Goal: Information Seeking & Learning: Learn about a topic

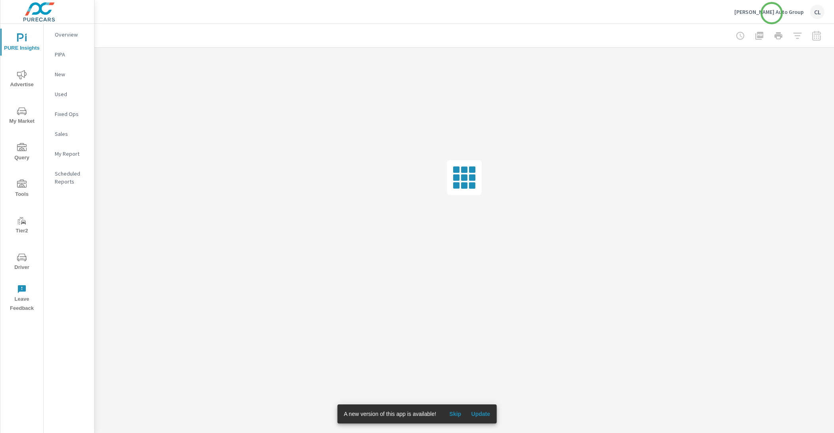
click at [772, 13] on p "Cavender Auto Group" at bounding box center [768, 11] width 69 height 7
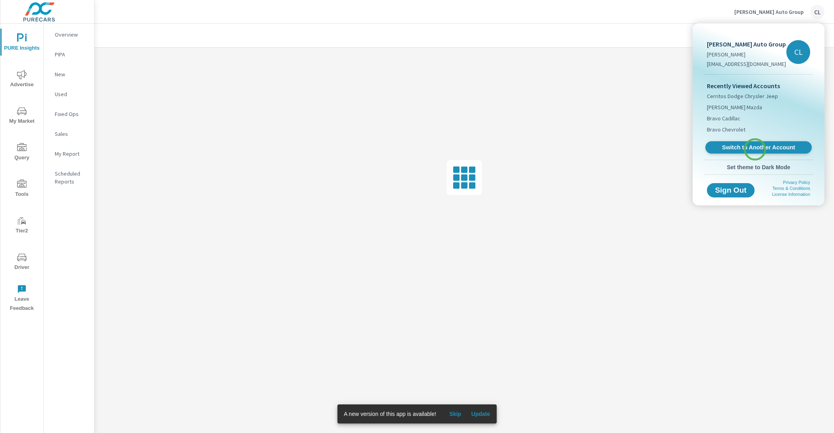
click at [755, 149] on span "Switch to Another Account" at bounding box center [757, 148] width 97 height 8
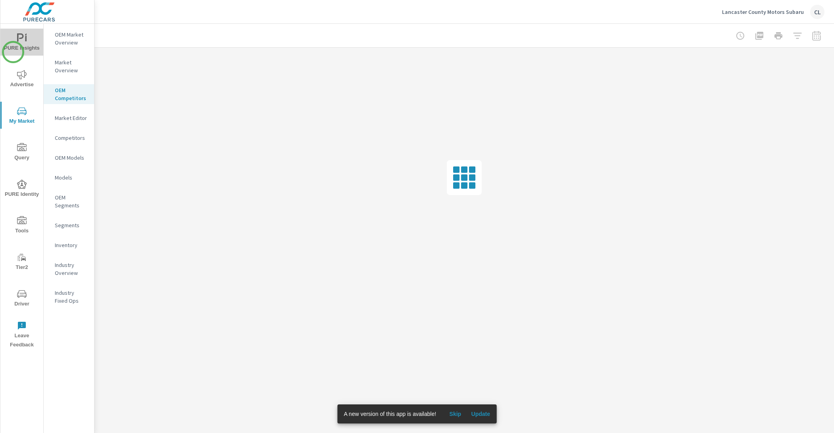
click at [13, 52] on button "PURE Insights" at bounding box center [21, 42] width 43 height 27
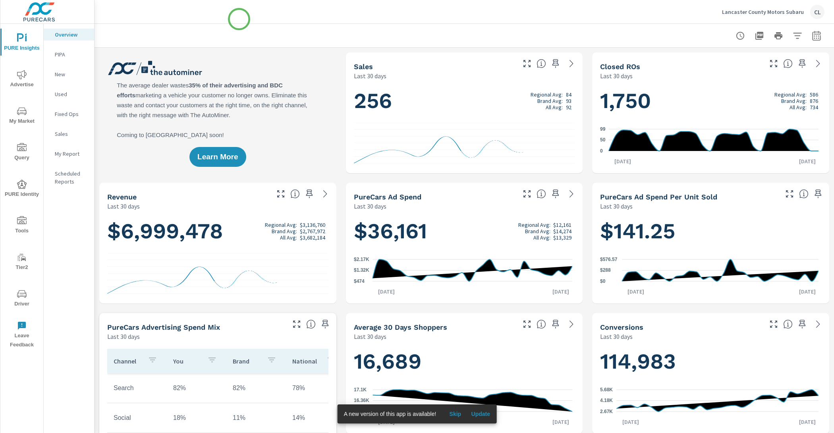
scroll to position [0, 0]
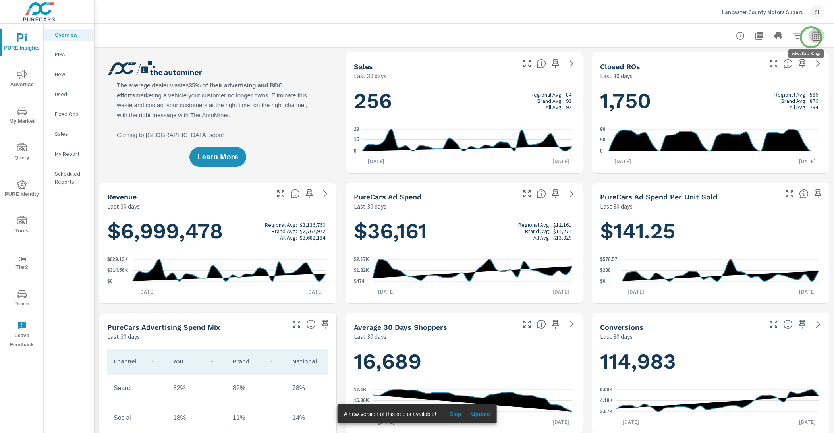
click at [811, 37] on icon "button" at bounding box center [816, 36] width 10 height 10
select select "Last 30 days"
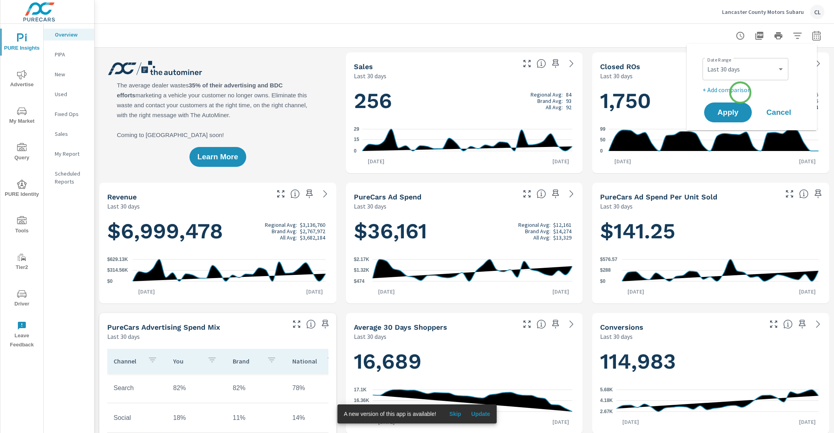
click at [740, 92] on p "+ Add comparison" at bounding box center [753, 90] width 102 height 10
select select "Previous period"
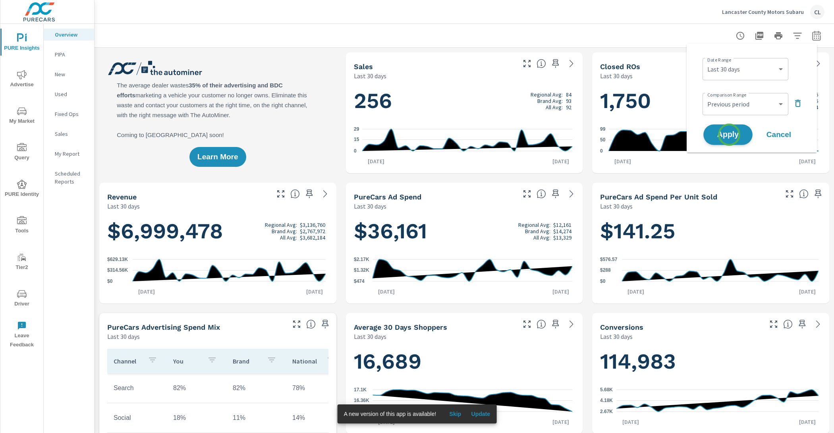
click at [729, 135] on span "Apply" at bounding box center [727, 135] width 33 height 8
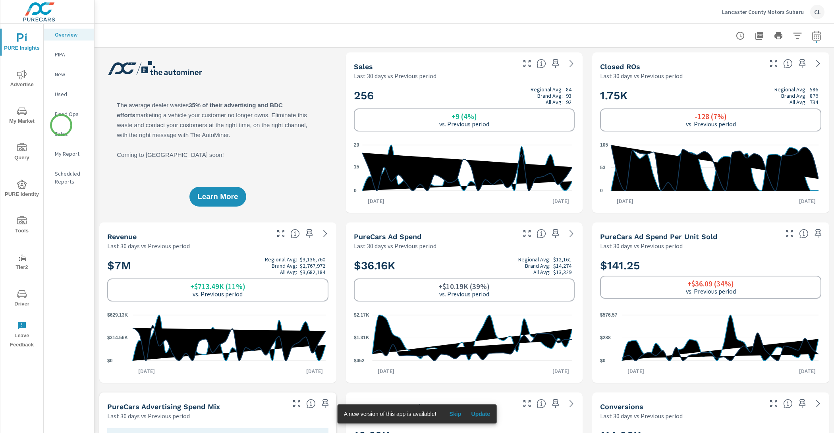
click at [60, 131] on p "Sales" at bounding box center [71, 134] width 33 height 8
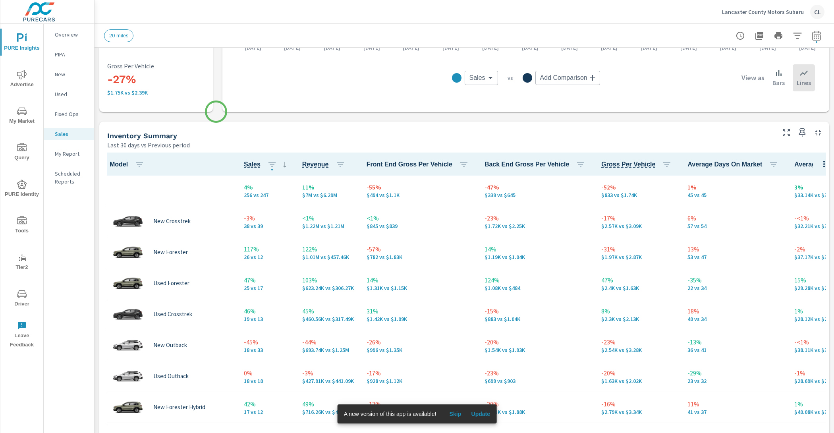
scroll to position [274, 0]
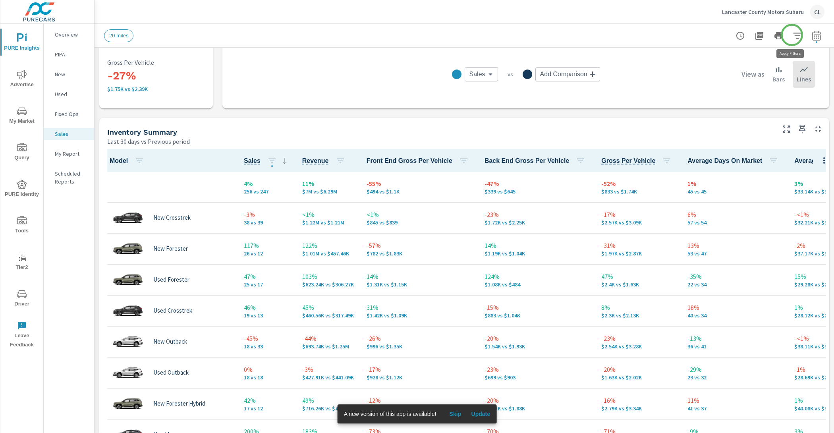
click at [792, 35] on icon "button" at bounding box center [797, 36] width 10 height 10
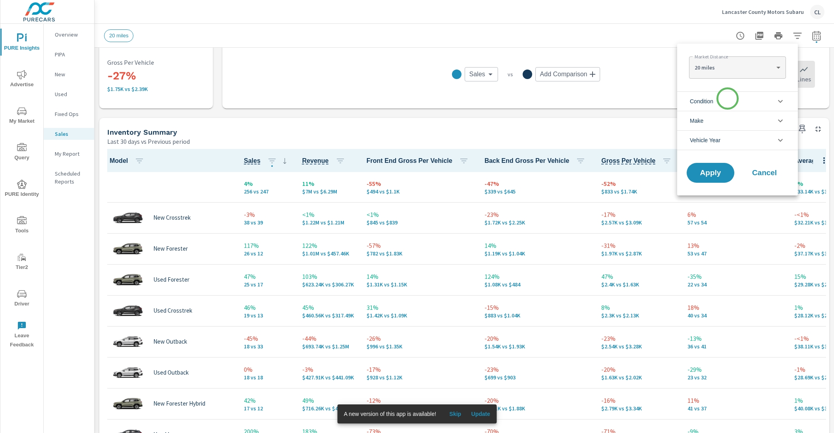
click at [727, 98] on li "Condition" at bounding box center [737, 100] width 121 height 19
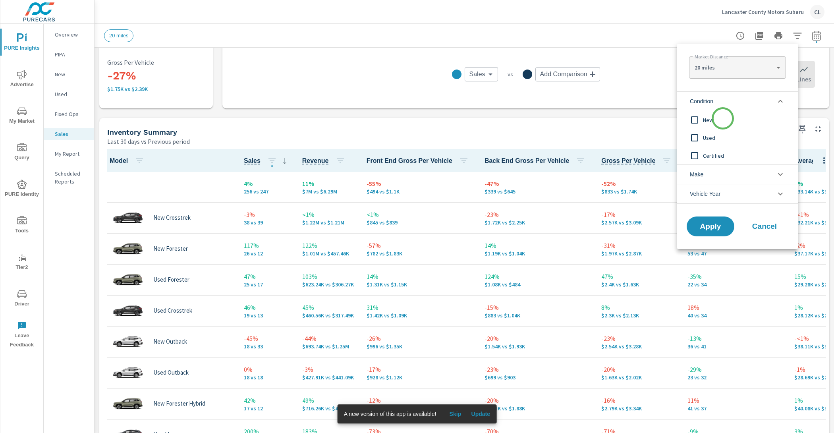
click at [722, 119] on span "New" at bounding box center [746, 120] width 87 height 10
click at [723, 176] on li "Make" at bounding box center [737, 173] width 121 height 19
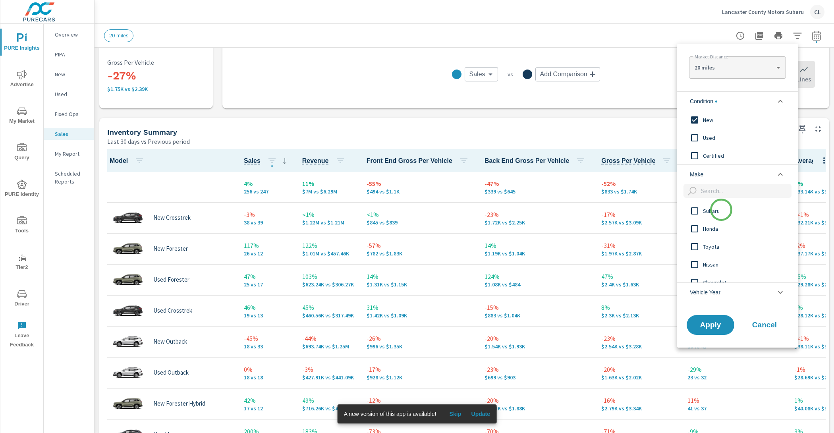
click at [721, 210] on span "Subaru" at bounding box center [746, 211] width 87 height 10
click at [717, 327] on span "Apply" at bounding box center [710, 325] width 33 height 8
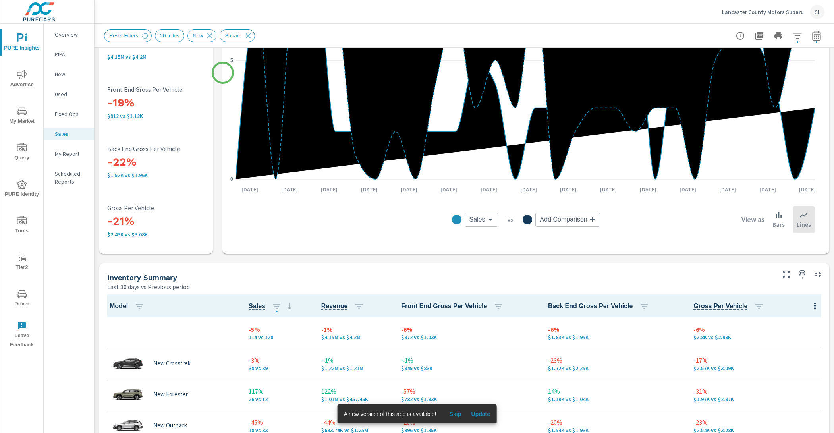
scroll to position [342, 0]
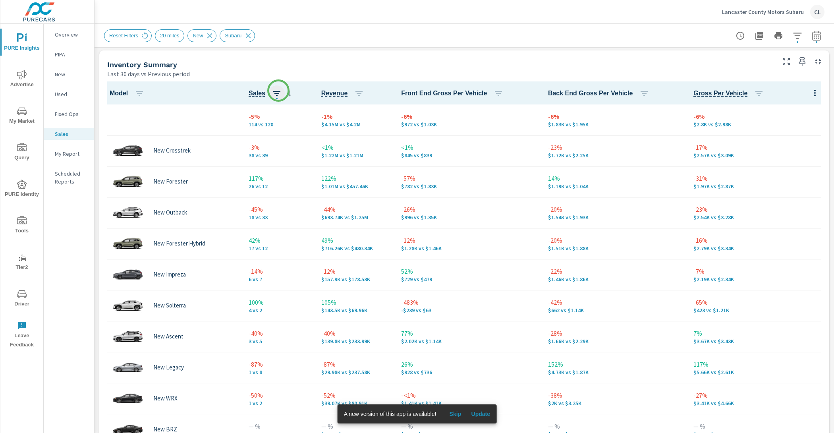
click at [278, 91] on icon "button" at bounding box center [277, 94] width 10 height 10
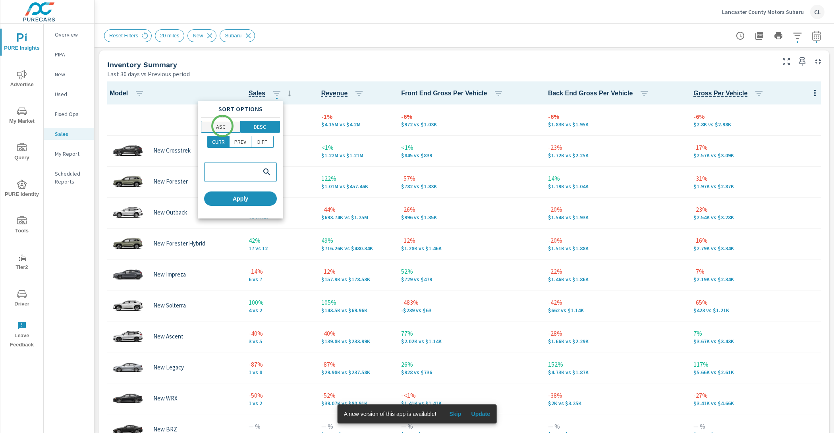
click at [222, 126] on p "ASC" at bounding box center [221, 127] width 10 height 8
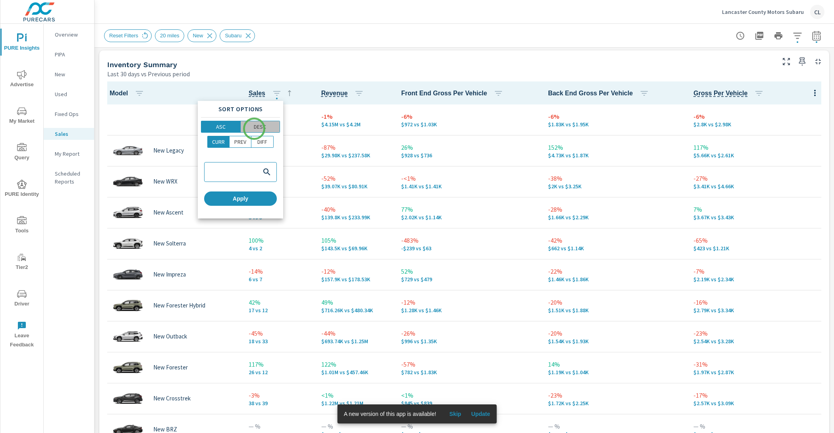
click at [254, 129] on p "DESC" at bounding box center [260, 127] width 12 height 8
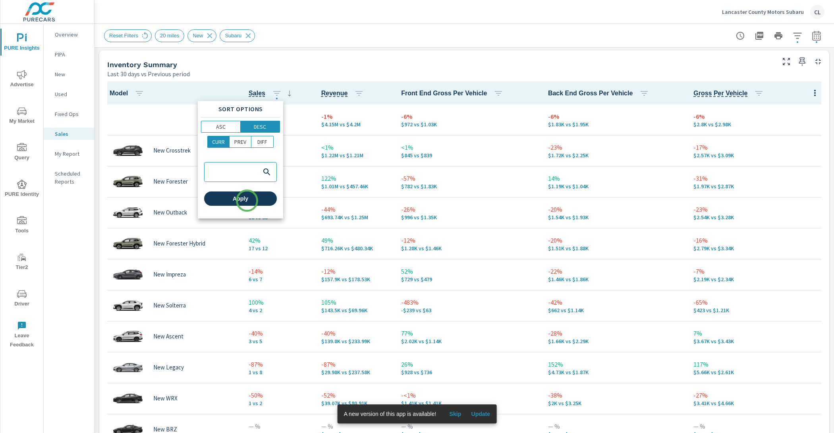
click at [247, 200] on span "Apply" at bounding box center [240, 198] width 66 height 7
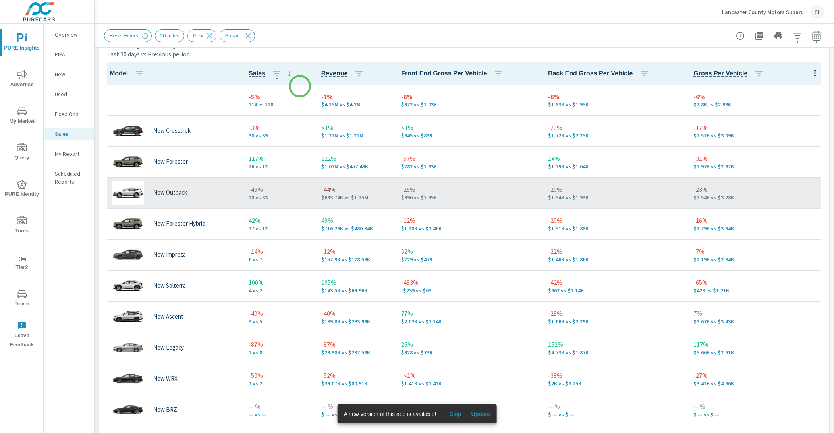
scroll to position [325, 0]
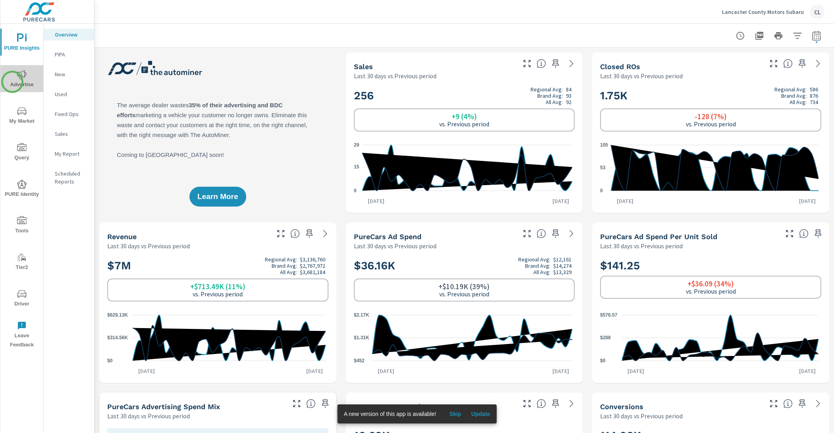
click at [12, 82] on span "Advertise" at bounding box center [22, 79] width 38 height 19
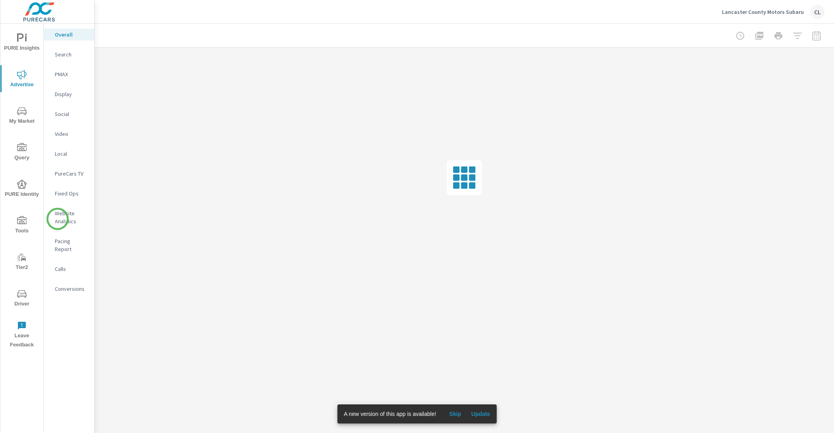
click at [65, 221] on p "Website Analytics" at bounding box center [71, 217] width 33 height 16
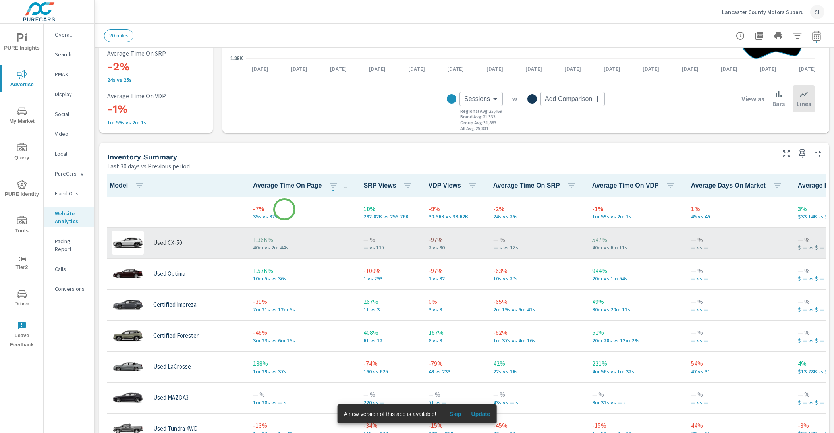
scroll to position [248, 0]
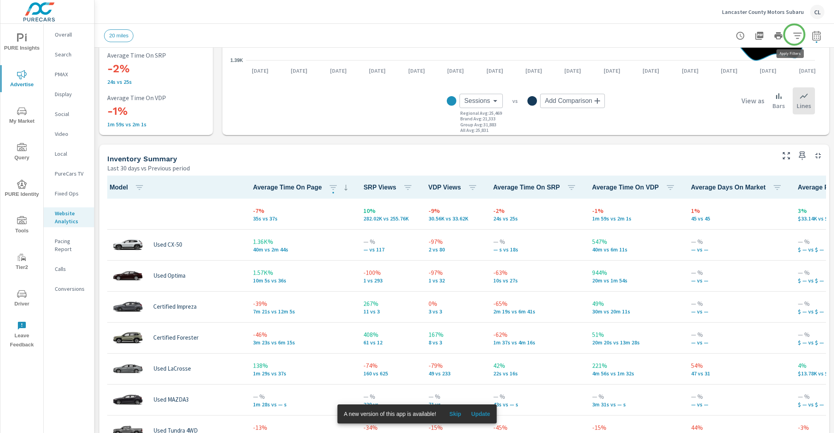
click at [794, 34] on icon "button" at bounding box center [797, 36] width 10 height 10
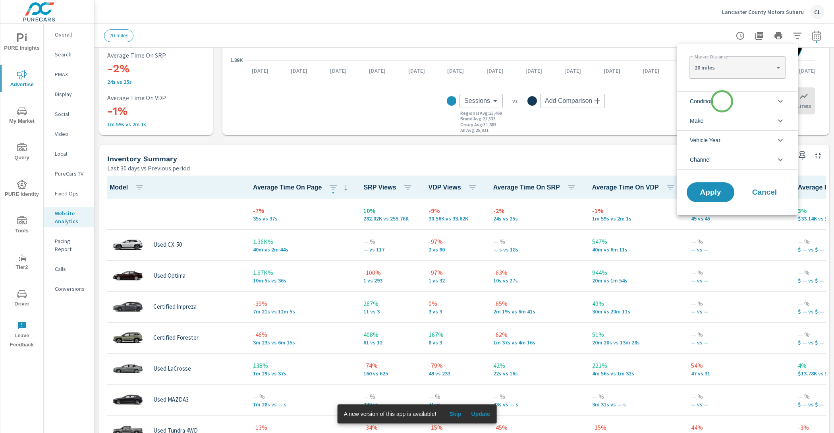
click at [719, 106] on li "Condition" at bounding box center [737, 100] width 121 height 19
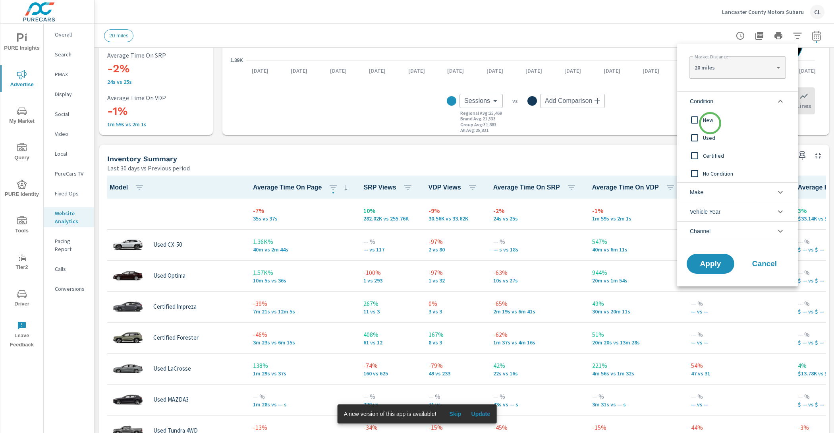
click at [710, 123] on span "New" at bounding box center [746, 120] width 87 height 10
click at [704, 189] on li "Make" at bounding box center [737, 191] width 121 height 19
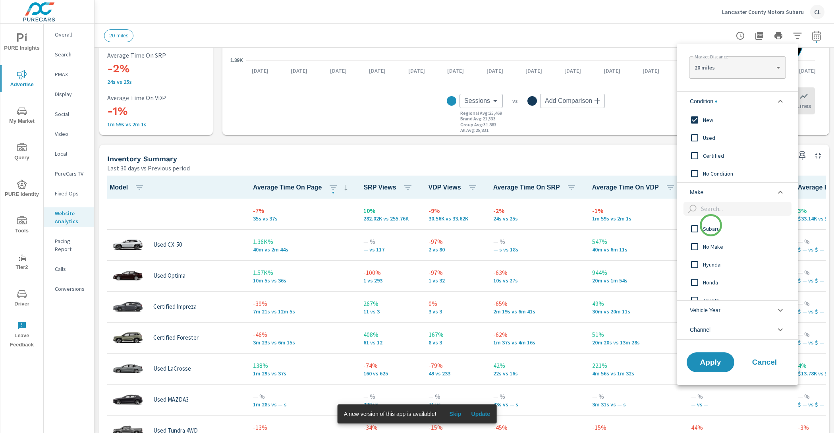
click at [711, 228] on span "Subaru" at bounding box center [746, 229] width 87 height 10
click at [705, 359] on span "Apply" at bounding box center [710, 362] width 33 height 8
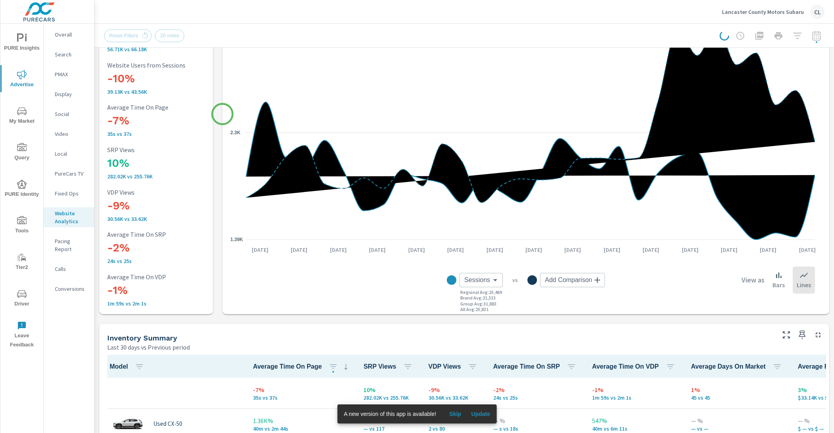
scroll to position [68, 0]
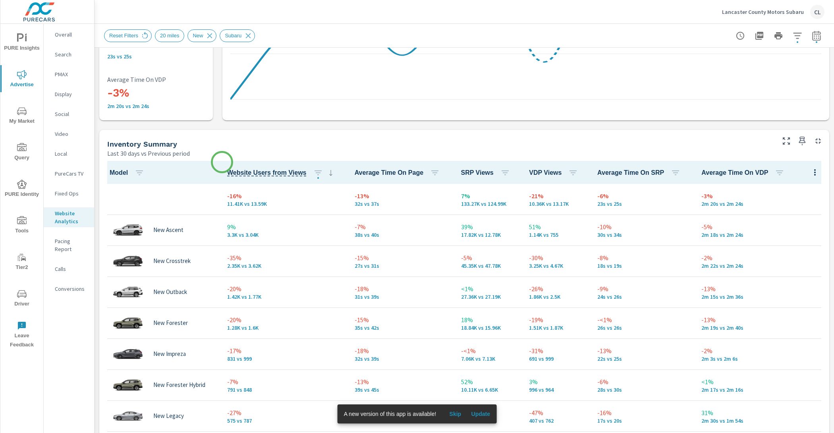
scroll to position [264, 0]
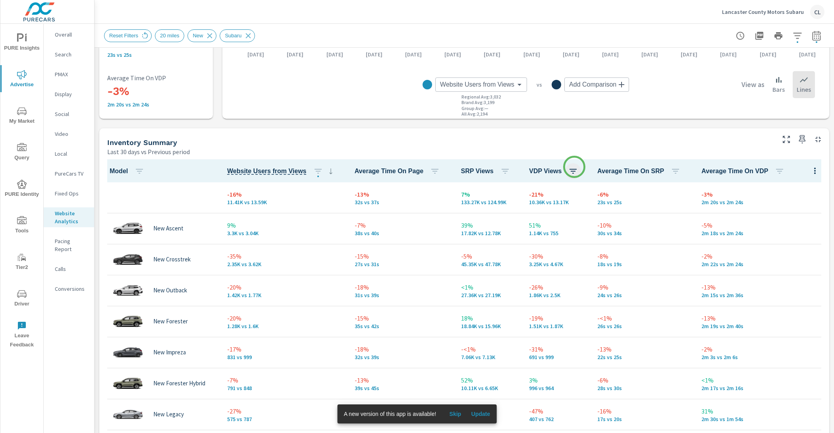
click at [574, 167] on button "button" at bounding box center [573, 171] width 16 height 16
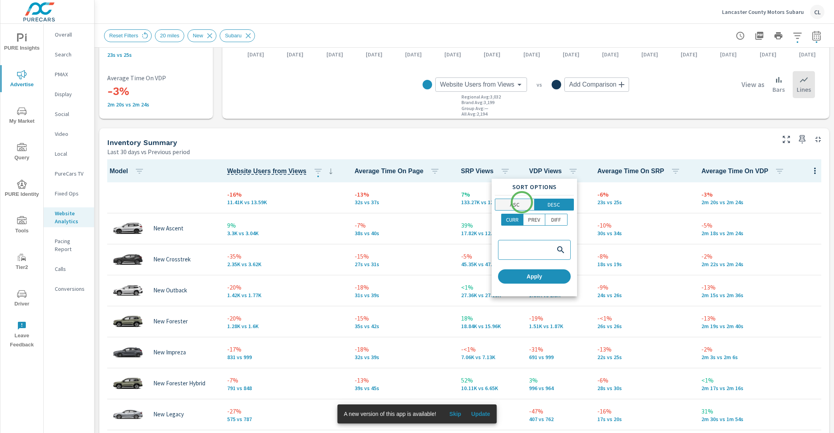
click at [522, 202] on span "ASC" at bounding box center [514, 204] width 34 height 8
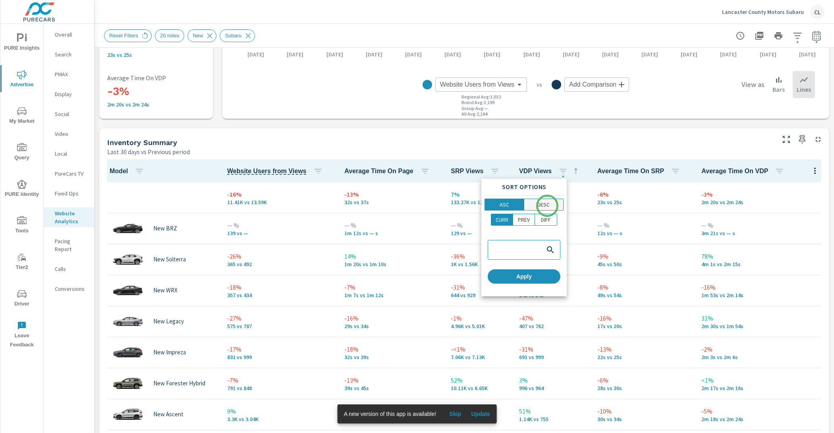
click at [548, 206] on p "DESC" at bounding box center [543, 204] width 12 height 8
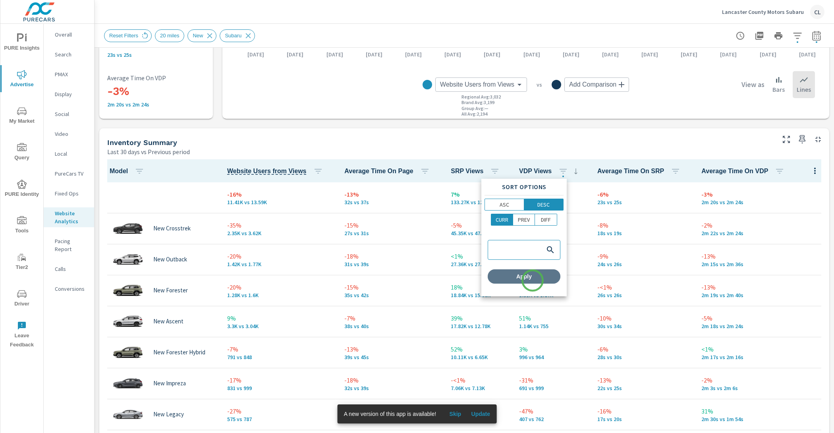
click at [532, 280] on button "Apply" at bounding box center [523, 276] width 73 height 14
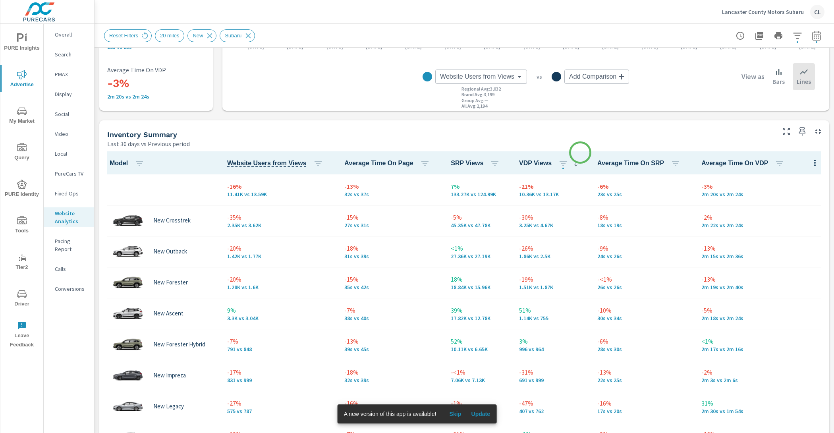
scroll to position [320, 0]
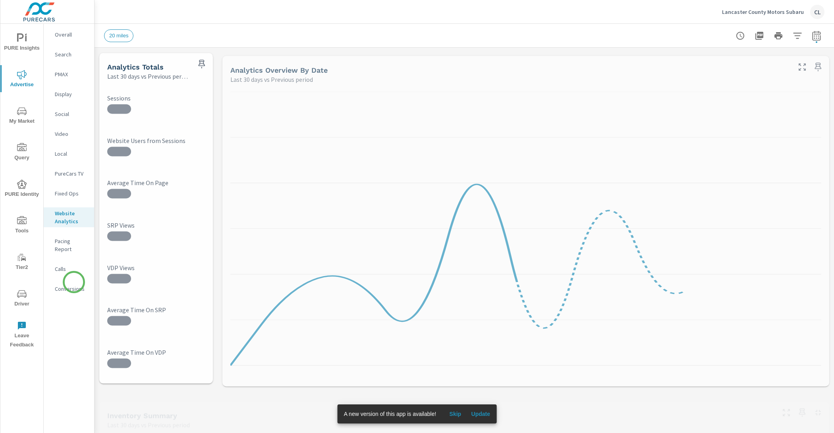
click at [73, 285] on p "Conversions" at bounding box center [71, 289] width 33 height 8
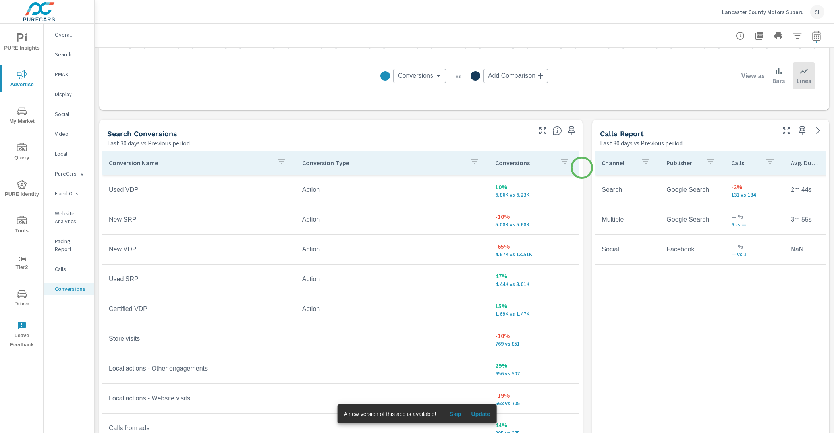
scroll to position [360, 0]
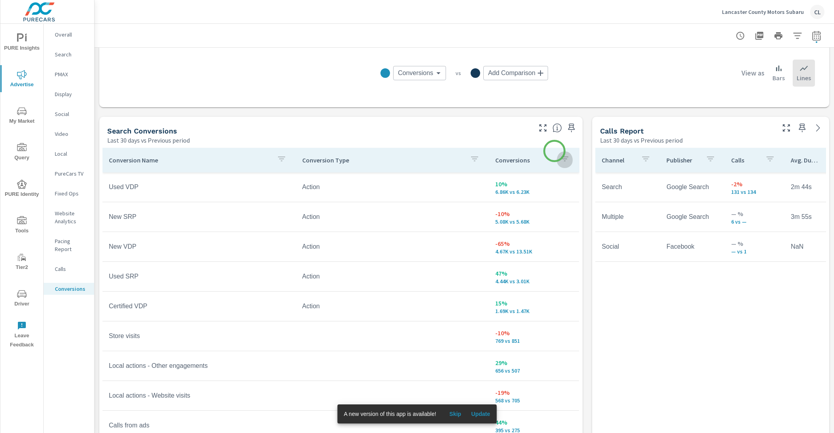
click at [557, 151] on button "button" at bounding box center [565, 160] width 16 height 18
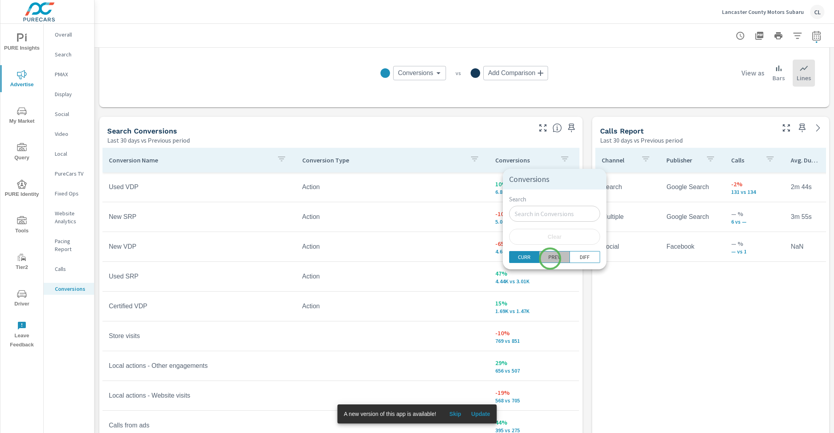
click at [550, 258] on p "PREV" at bounding box center [554, 257] width 12 height 8
click at [580, 258] on p "DIFF" at bounding box center [585, 257] width 10 height 8
click at [523, 256] on p "CURR" at bounding box center [524, 257] width 13 height 8
click at [427, 230] on div at bounding box center [417, 216] width 834 height 433
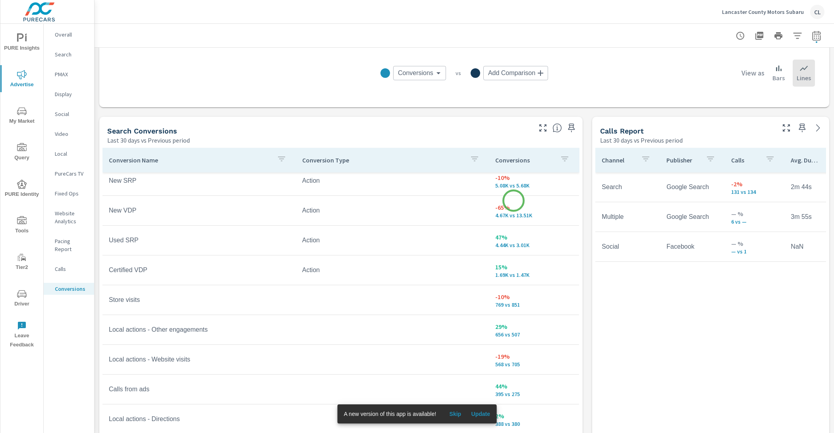
scroll to position [37, 0]
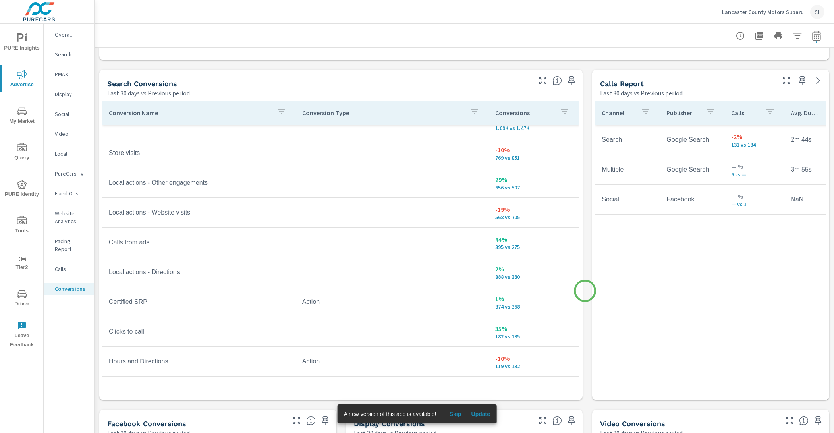
scroll to position [408, 0]
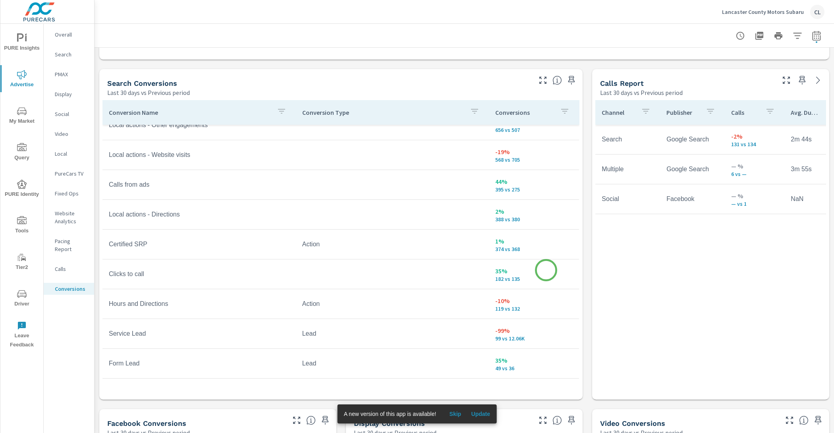
scroll to position [202, 0]
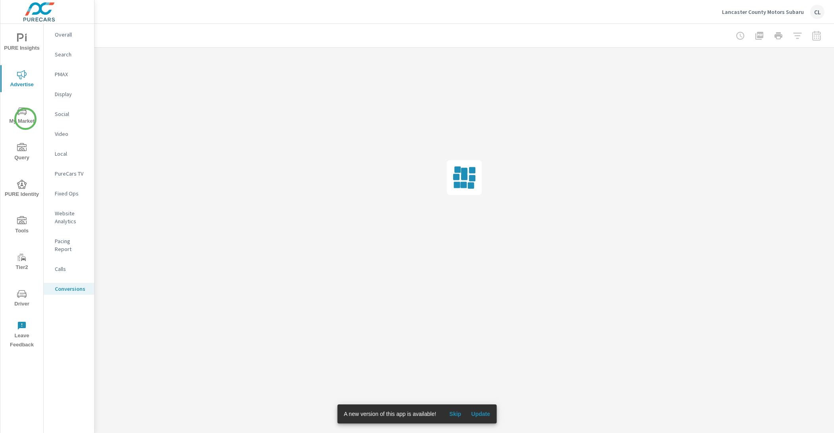
click at [25, 119] on span "My Market" at bounding box center [22, 115] width 38 height 19
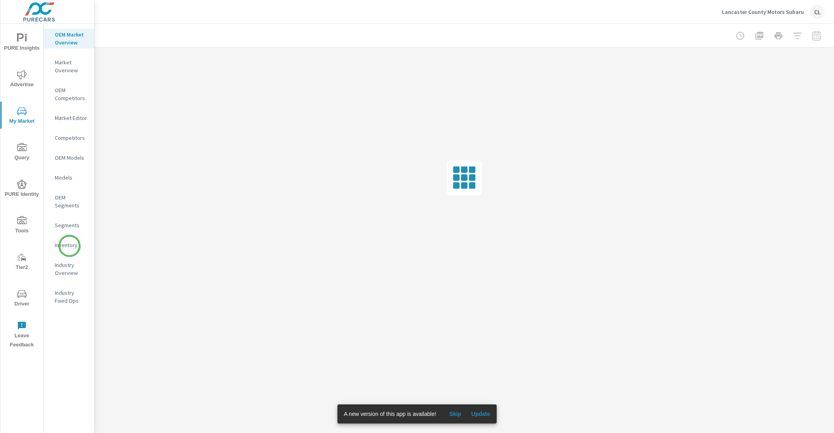
click at [69, 245] on p "Inventory" at bounding box center [71, 245] width 33 height 8
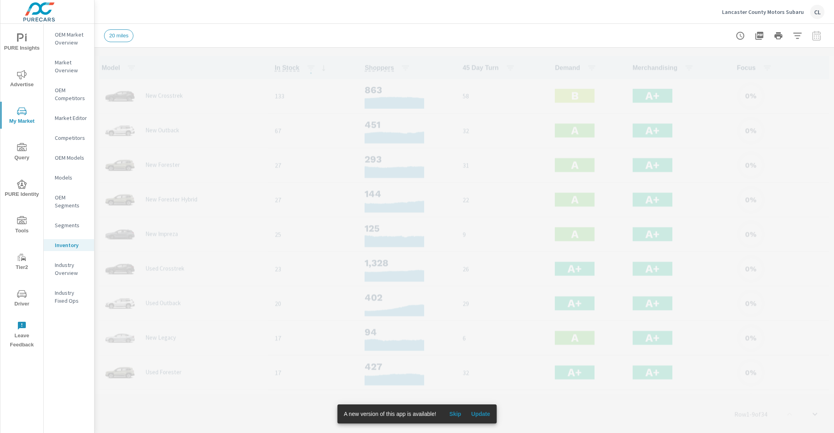
scroll to position [0, 0]
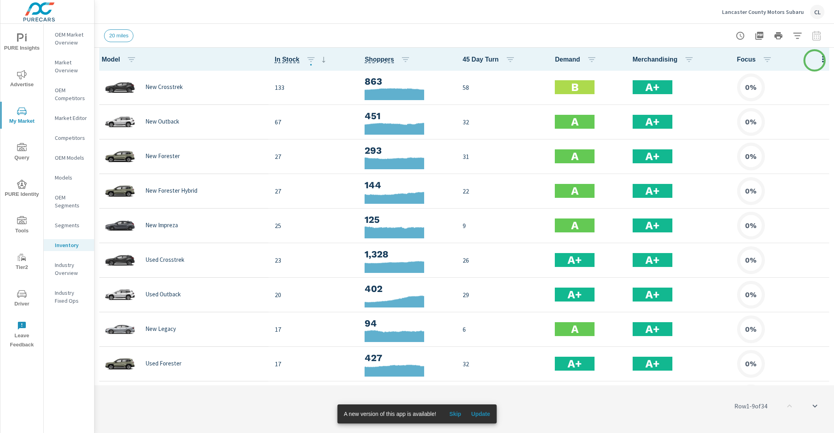
click at [818, 60] on icon "button" at bounding box center [823, 59] width 10 height 10
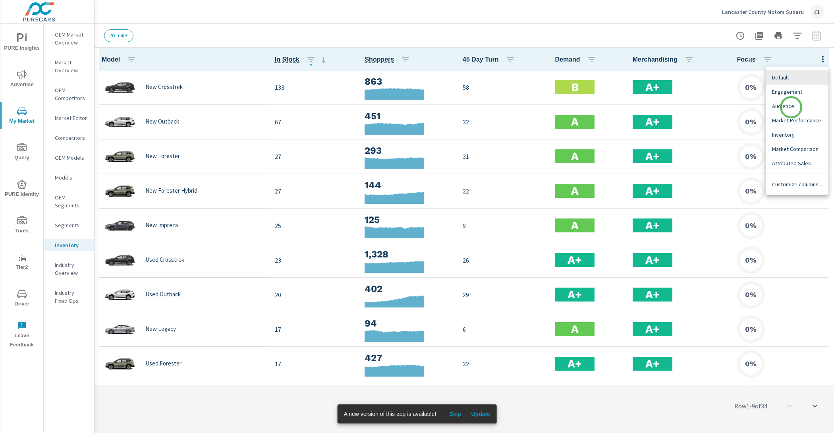
click at [791, 105] on span "Audience" at bounding box center [797, 106] width 50 height 8
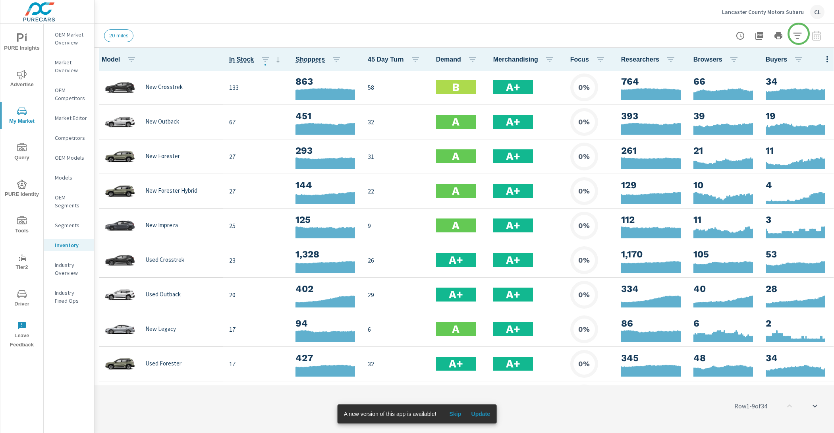
click at [798, 34] on icon "button" at bounding box center [797, 36] width 10 height 10
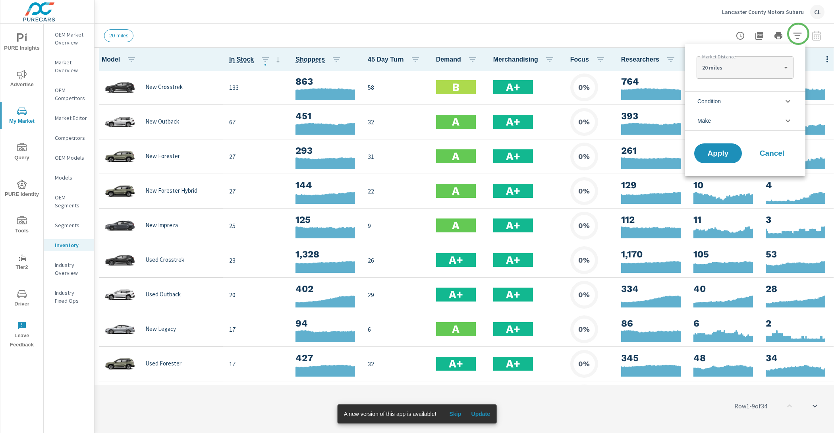
click at [798, 34] on div at bounding box center [417, 216] width 834 height 433
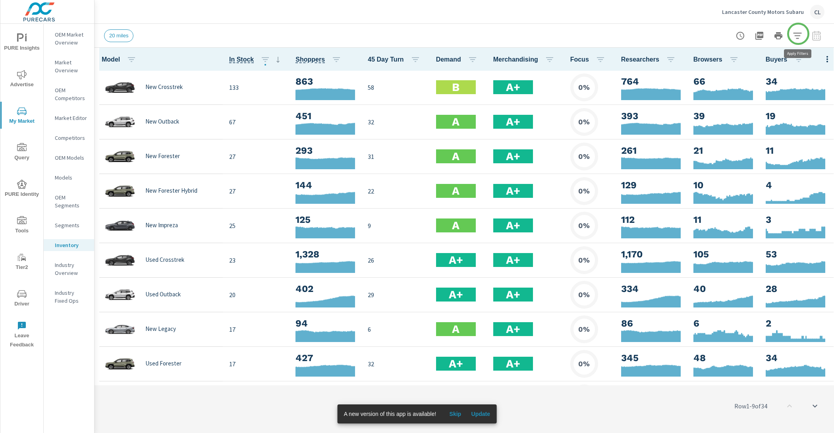
click at [798, 34] on icon "button" at bounding box center [797, 36] width 10 height 10
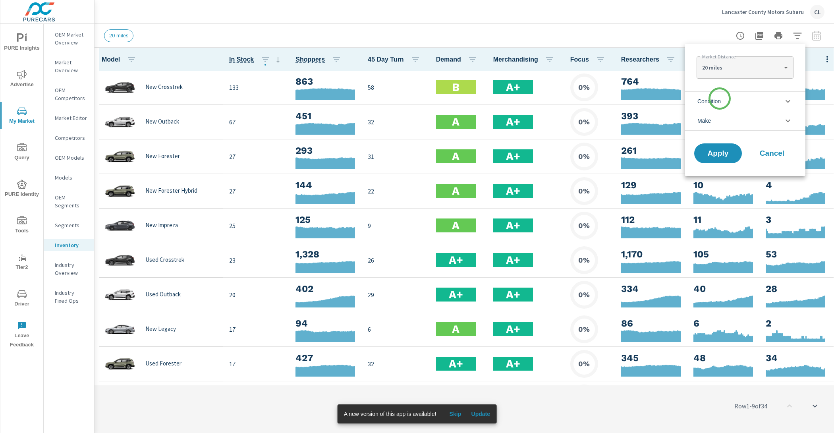
click at [717, 103] on span "Condition" at bounding box center [708, 101] width 23 height 19
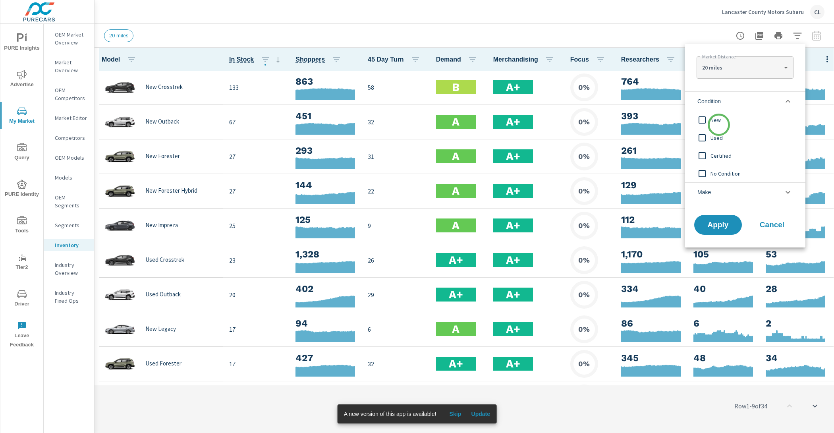
click at [719, 125] on div "New" at bounding box center [743, 120] width 119 height 18
click at [726, 193] on li "Make" at bounding box center [744, 192] width 121 height 20
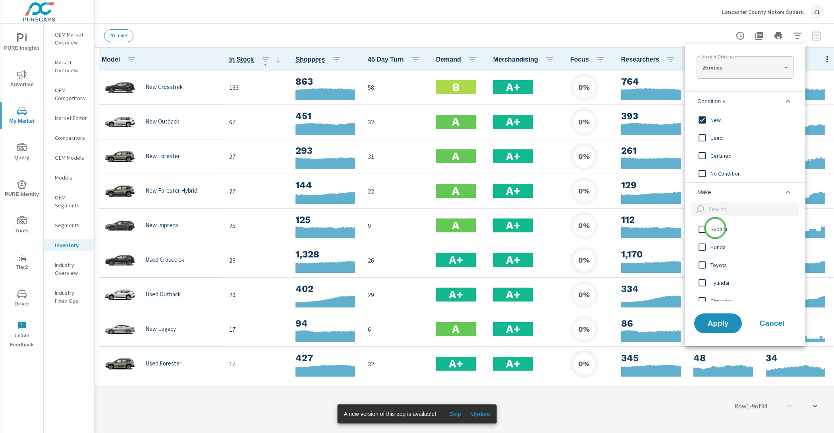
click at [715, 228] on span "Subaru" at bounding box center [753, 229] width 87 height 10
click at [717, 322] on span "Apply" at bounding box center [717, 323] width 33 height 8
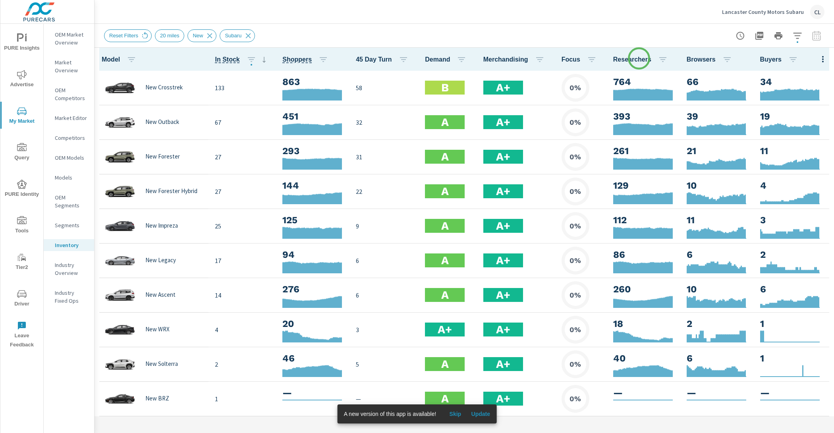
click at [639, 58] on span "Researchers" at bounding box center [642, 60] width 58 height 10
click at [661, 59] on icon "button" at bounding box center [662, 59] width 7 height 5
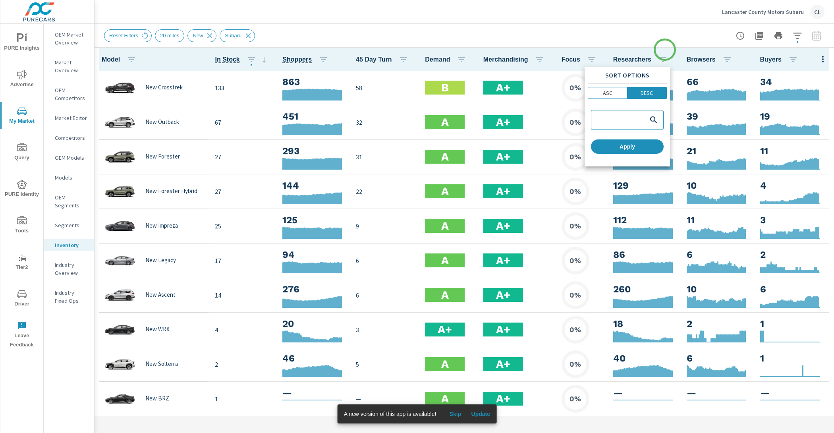
click at [665, 47] on div at bounding box center [417, 216] width 834 height 433
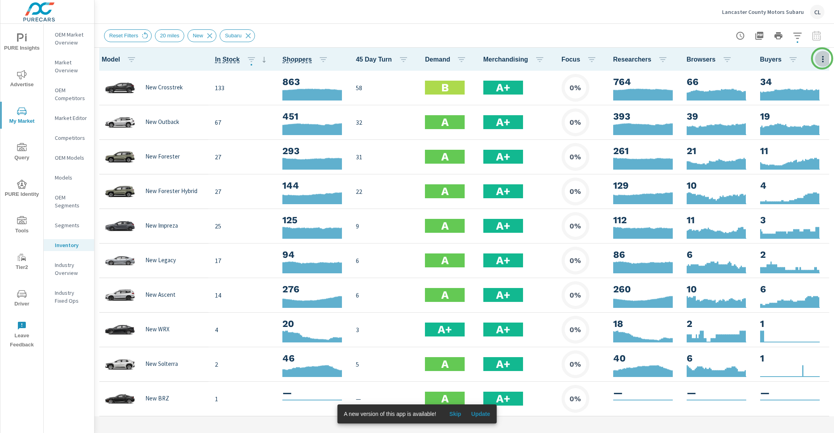
click at [822, 58] on icon "button" at bounding box center [823, 59] width 10 height 10
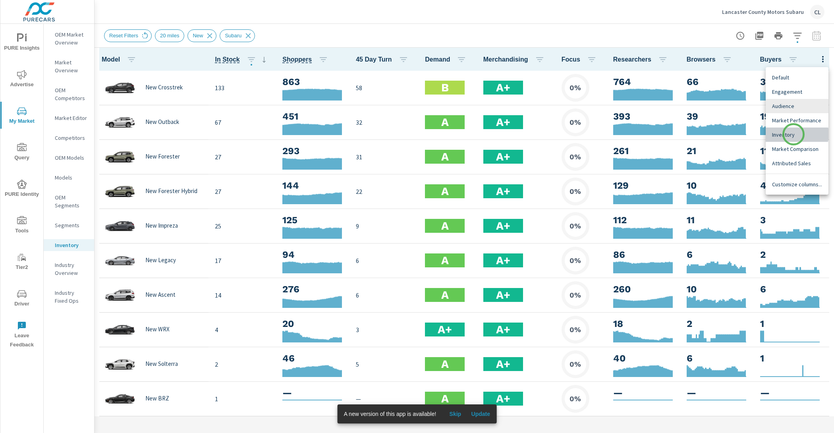
click at [793, 134] on span "Inventory" at bounding box center [797, 135] width 50 height 8
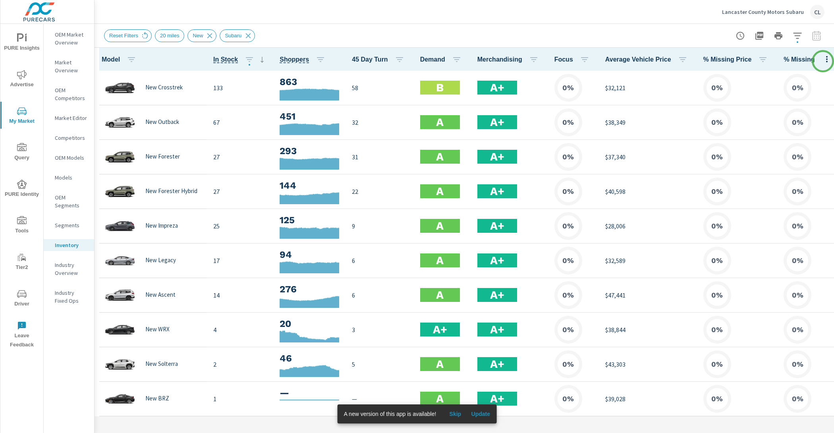
click at [823, 60] on icon "button" at bounding box center [827, 59] width 10 height 10
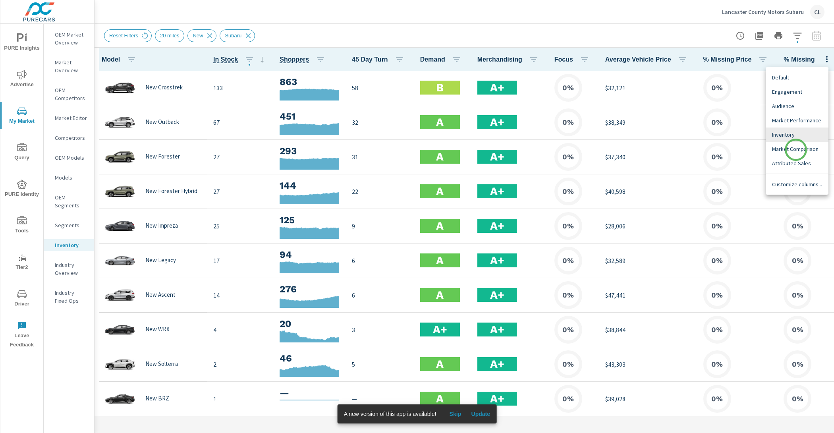
click at [796, 150] on span "Market Comparison" at bounding box center [797, 149] width 50 height 8
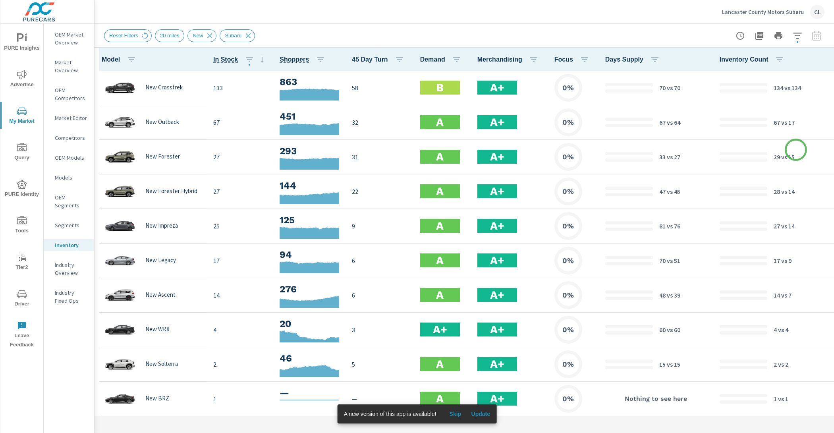
scroll to position [0, 205]
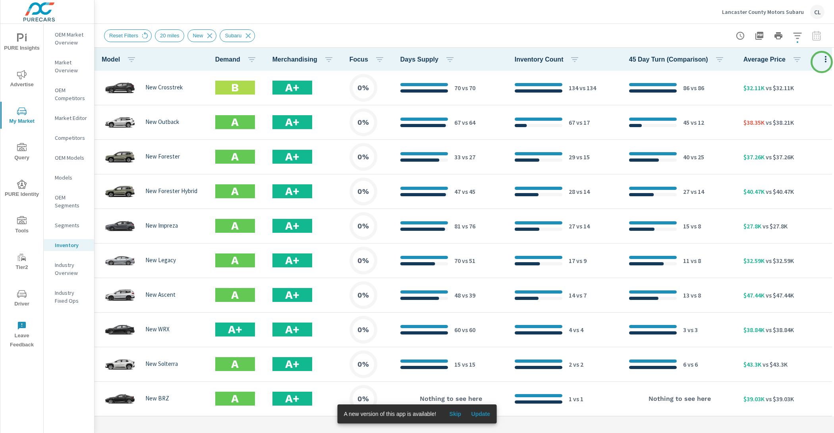
click at [825, 61] on icon "button" at bounding box center [826, 59] width 2 height 6
click at [796, 106] on span "Audience" at bounding box center [797, 106] width 50 height 8
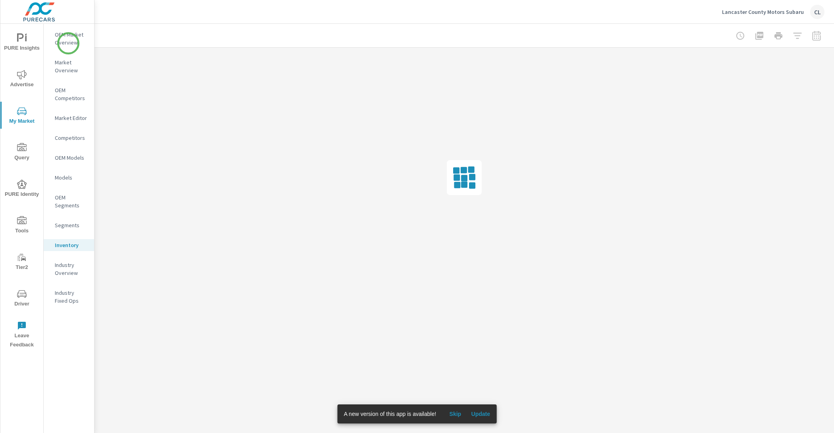
click at [67, 41] on p "OEM Market Overview" at bounding box center [71, 39] width 33 height 16
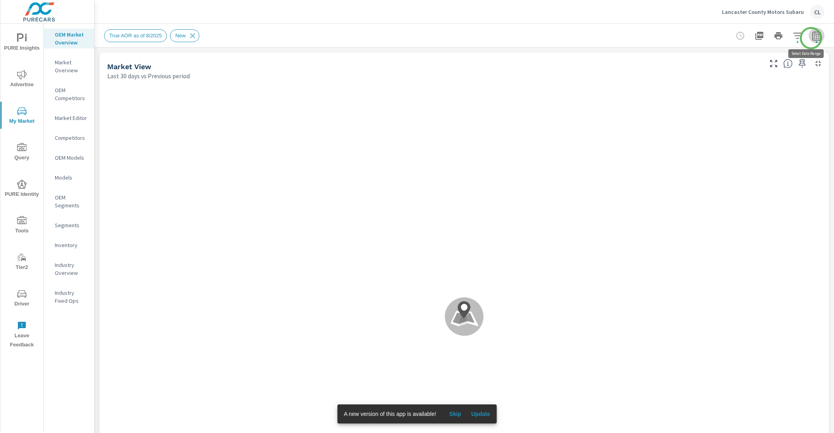
click at [813, 38] on icon "button" at bounding box center [815, 36] width 5 height 3
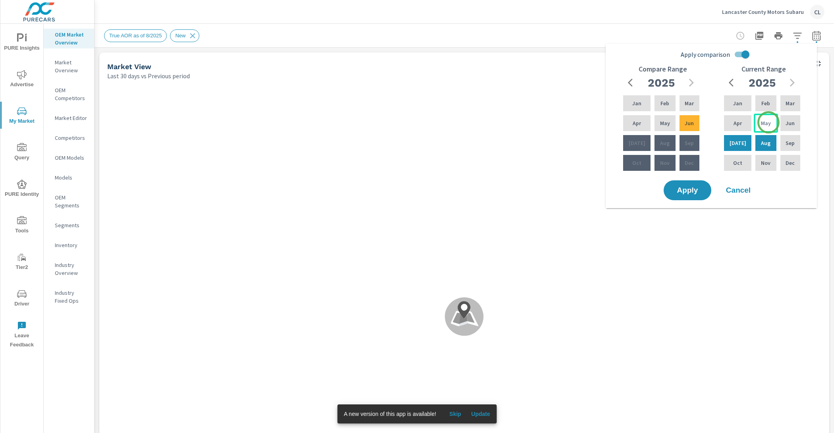
click at [767, 121] on div "May" at bounding box center [765, 123] width 24 height 19
click at [740, 146] on div "[DATE]" at bounding box center [737, 142] width 31 height 19
click at [689, 105] on p "Mar" at bounding box center [688, 103] width 9 height 8
click at [669, 100] on div "Feb" at bounding box center [665, 103] width 24 height 19
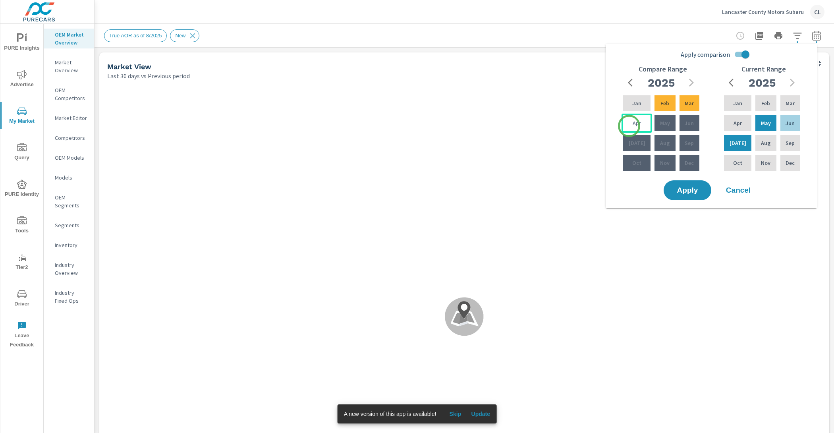
click at [629, 126] on div "Apr" at bounding box center [636, 123] width 31 height 19
click at [645, 126] on div "Apr" at bounding box center [636, 123] width 31 height 19
click at [660, 106] on p "Feb" at bounding box center [664, 103] width 9 height 8
click at [696, 191] on span "Apply" at bounding box center [687, 191] width 33 height 8
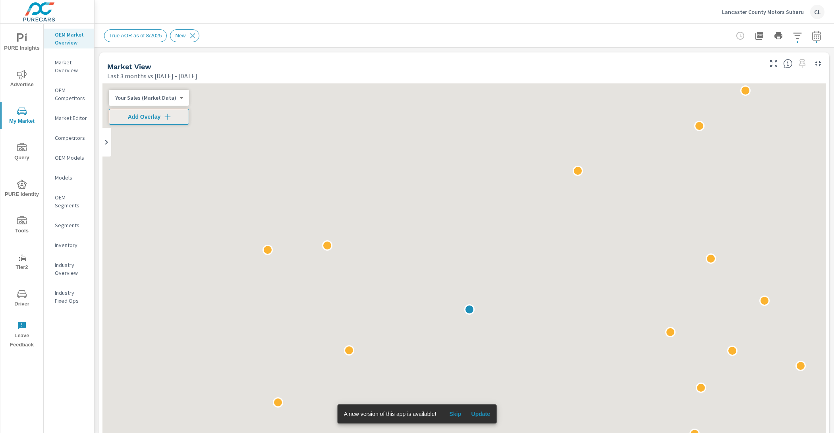
scroll to position [0, 0]
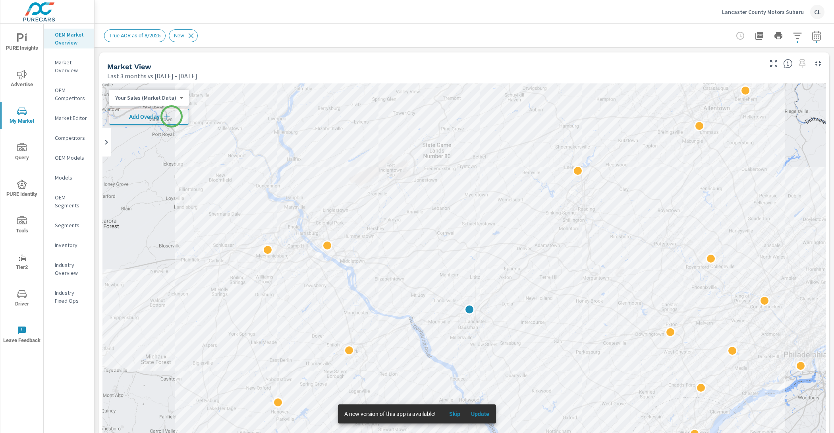
click at [171, 116] on span "Add Overlay" at bounding box center [148, 117] width 73 height 8
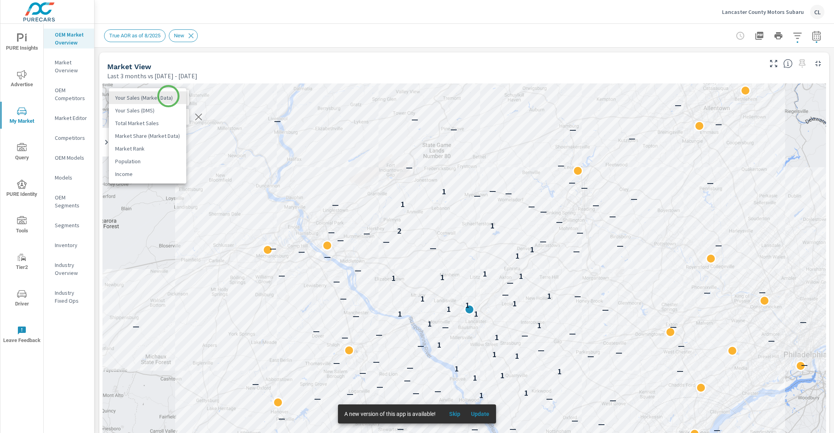
click at [168, 96] on body "PURE Insights Advertise My Market Query PURE Identity Tools Tier2 Driver Leave …" at bounding box center [417, 216] width 834 height 433
click at [158, 126] on li "Total Market Sales" at bounding box center [147, 123] width 77 height 13
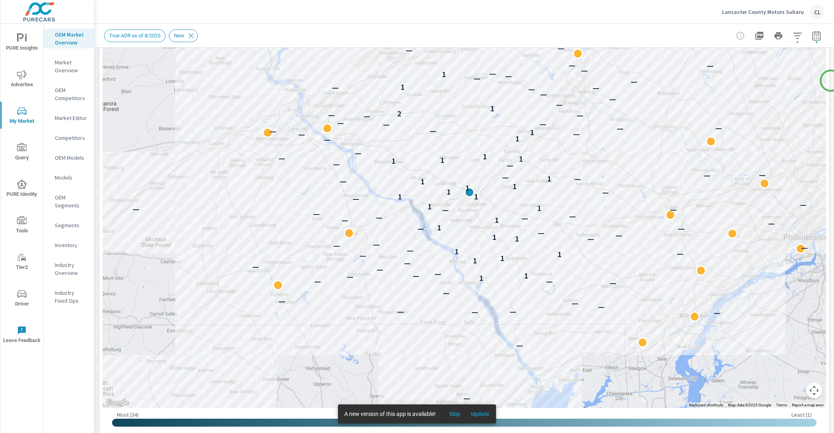
scroll to position [119, 0]
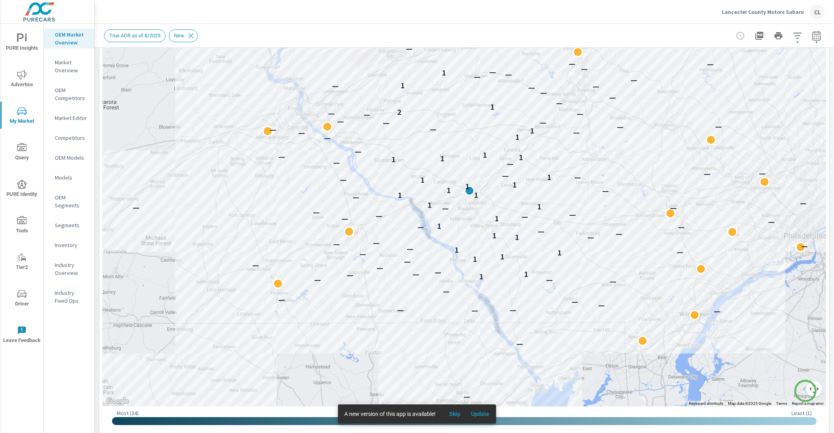
click at [806, 391] on button "Map camera controls" at bounding box center [814, 389] width 16 height 16
click at [788, 351] on button "Zoom in" at bounding box center [794, 349] width 16 height 16
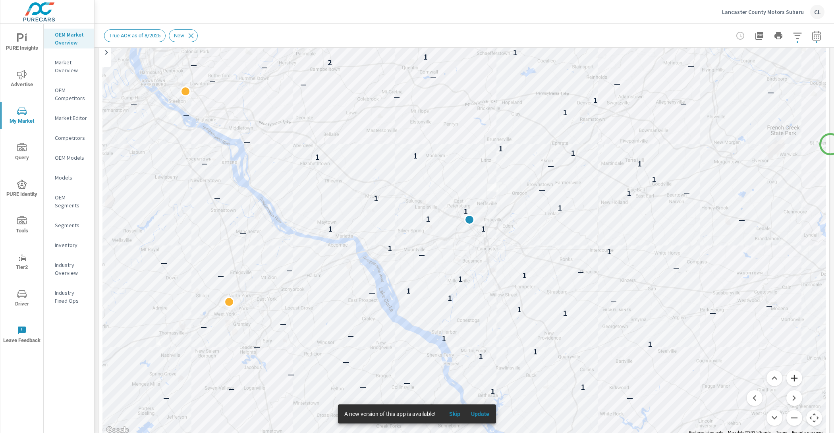
scroll to position [92, 0]
click at [790, 418] on button "Zoom out" at bounding box center [794, 416] width 16 height 16
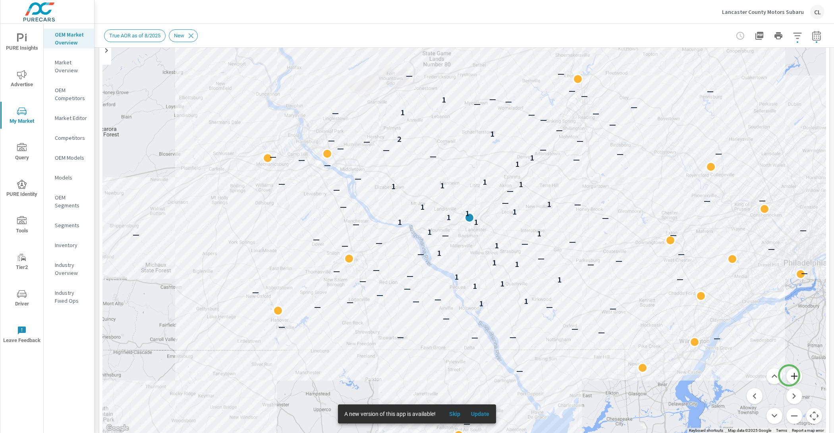
click at [789, 375] on button "Zoom in" at bounding box center [794, 376] width 16 height 16
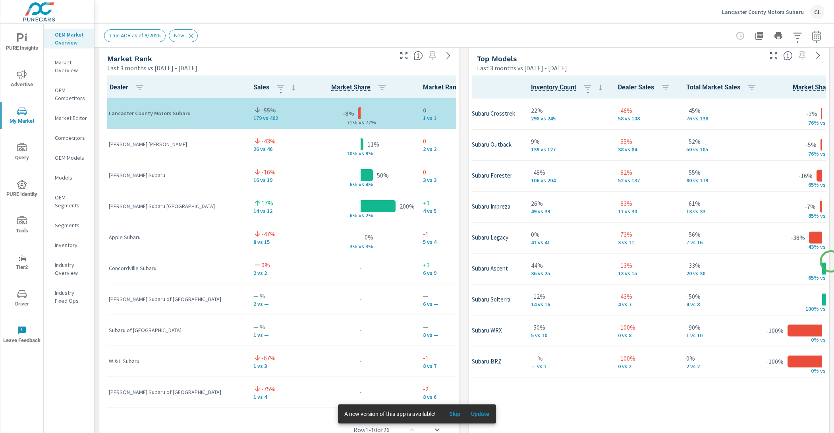
scroll to position [512, 0]
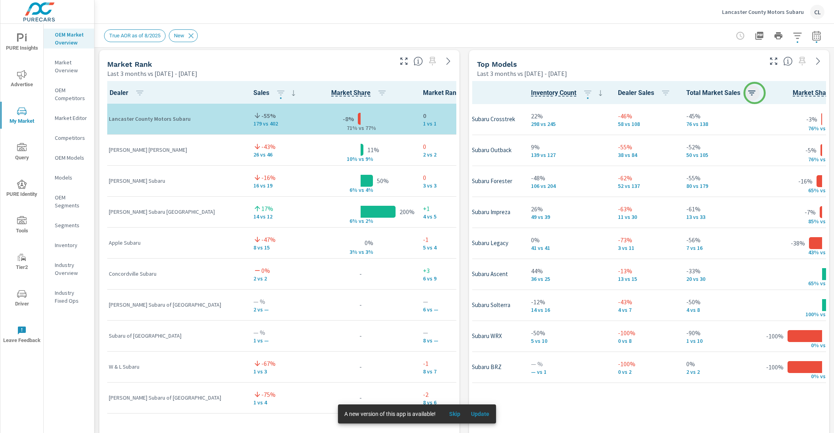
click at [754, 93] on icon "button" at bounding box center [752, 93] width 10 height 10
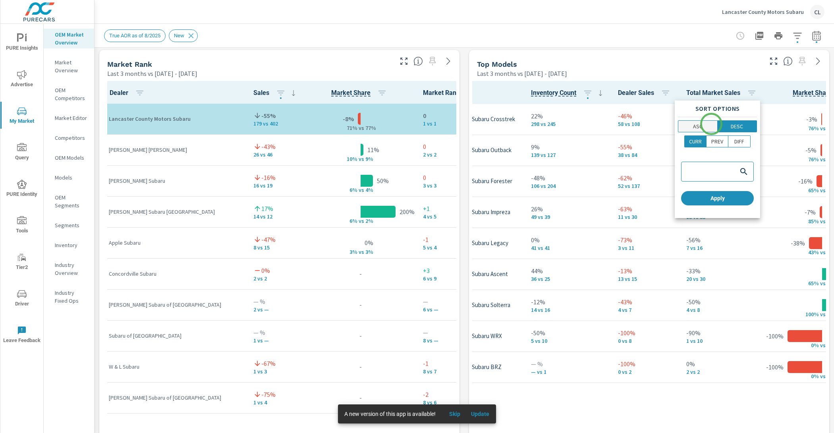
click at [710, 125] on span "ASC" at bounding box center [697, 126] width 34 height 8
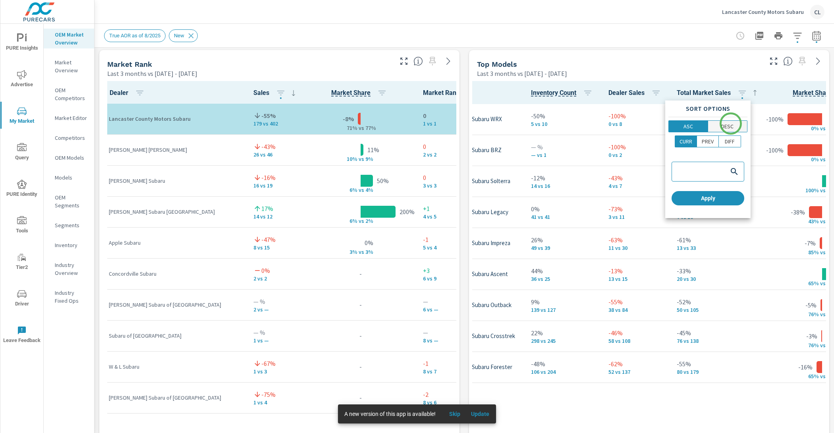
click at [730, 123] on p "DESC" at bounding box center [727, 126] width 12 height 8
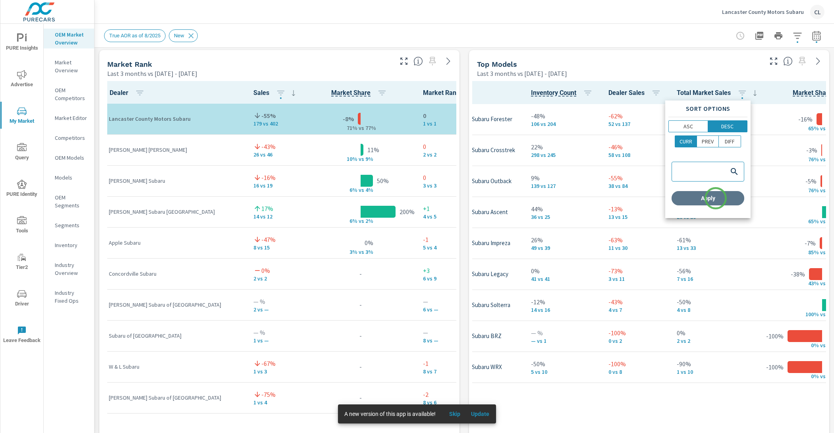
click at [715, 198] on span "Apply" at bounding box center [707, 198] width 66 height 7
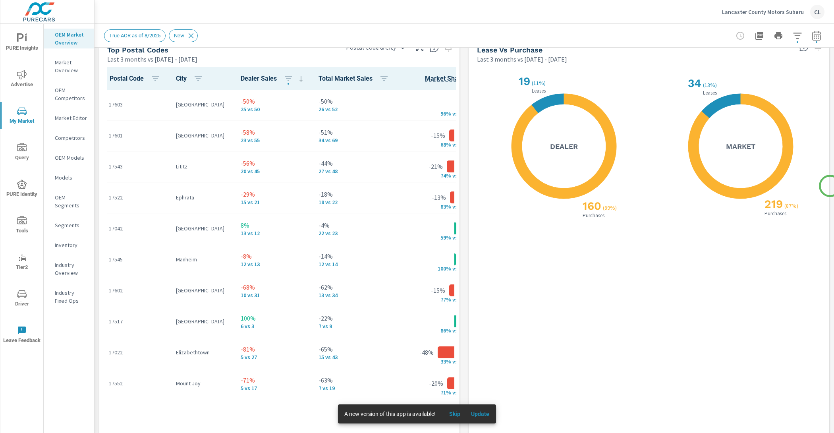
scroll to position [961, 0]
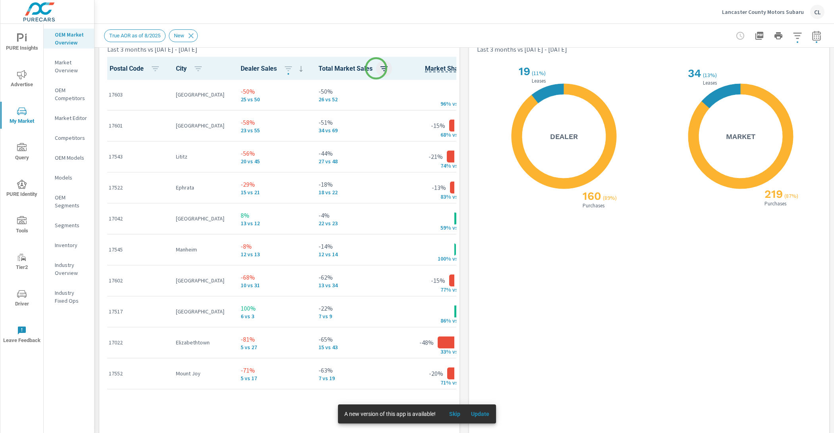
click at [380, 68] on icon "button" at bounding box center [383, 68] width 7 height 5
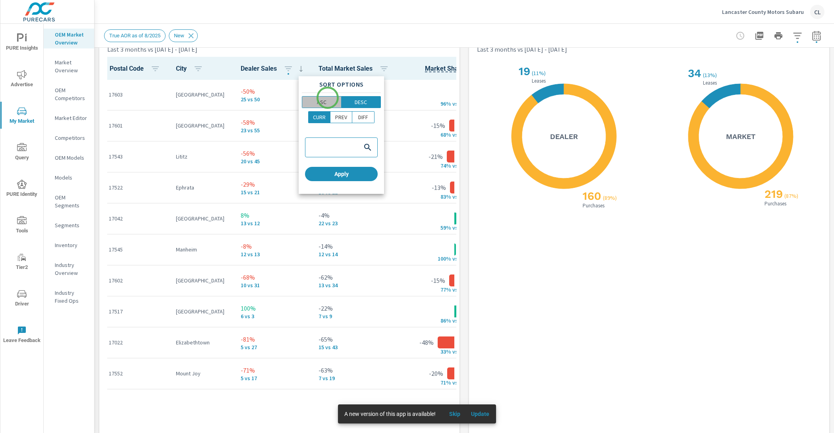
click at [328, 98] on span "ASC" at bounding box center [321, 102] width 34 height 8
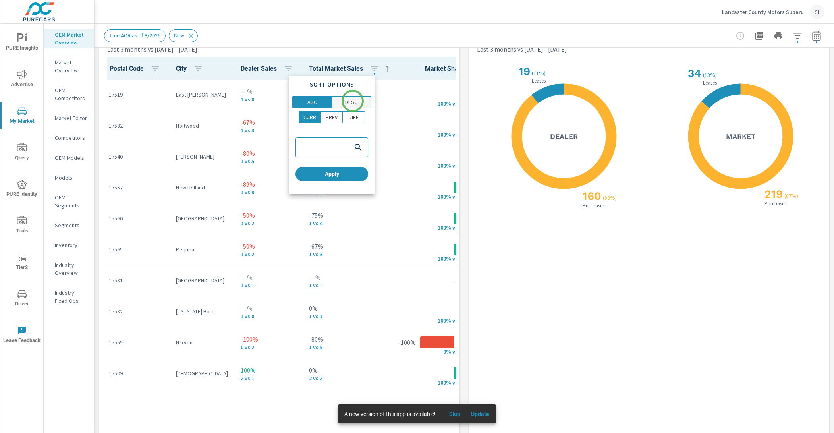
click at [353, 101] on p "DESC" at bounding box center [351, 102] width 12 height 8
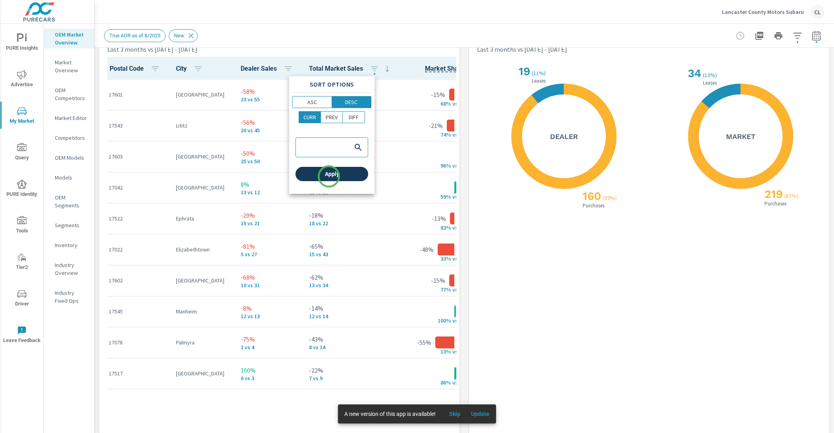
click at [329, 175] on span "Apply" at bounding box center [332, 173] width 66 height 7
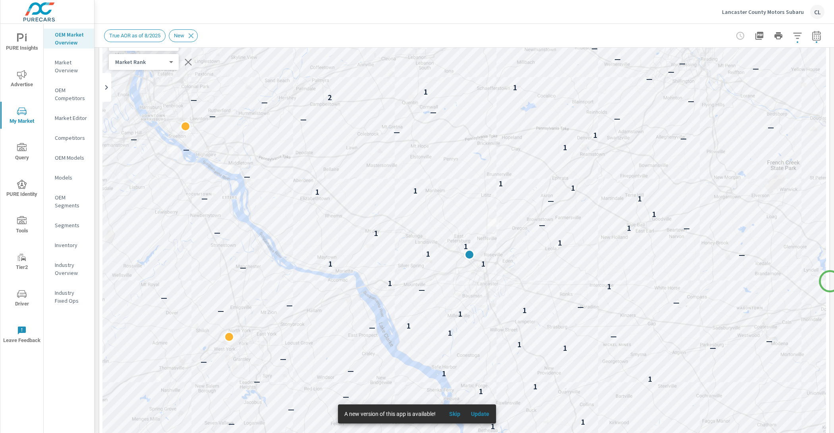
scroll to position [52, 0]
